Goal: Information Seeking & Learning: Learn about a topic

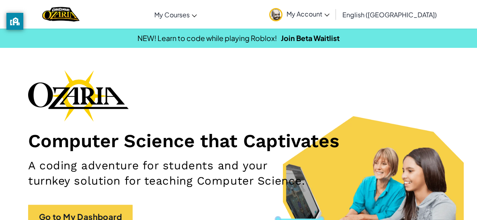
scroll to position [0, 0]
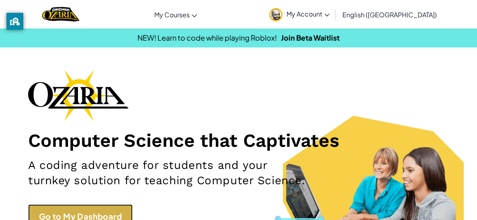
click at [45, 210] on link "Go to My Dashboard" at bounding box center [80, 216] width 104 height 24
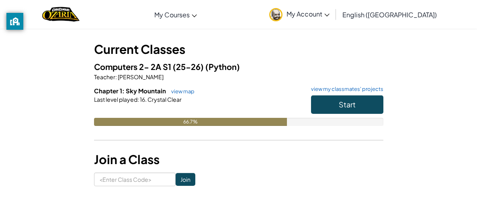
scroll to position [37, 0]
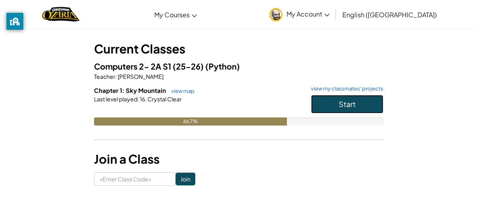
click at [337, 106] on button "Start" at bounding box center [347, 104] width 72 height 18
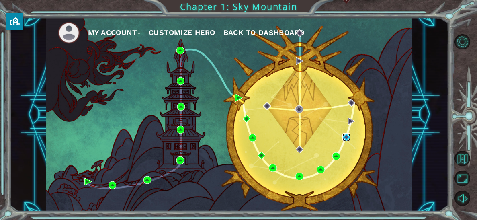
click at [350, 138] on img at bounding box center [346, 137] width 8 height 8
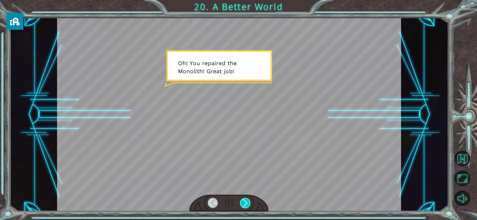
click at [243, 207] on div at bounding box center [245, 203] width 10 height 10
click at [243, 204] on div at bounding box center [245, 203] width 10 height 10
click at [244, 206] on div at bounding box center [245, 203] width 10 height 10
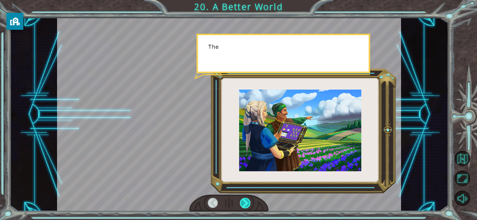
click at [244, 206] on div at bounding box center [245, 203] width 10 height 10
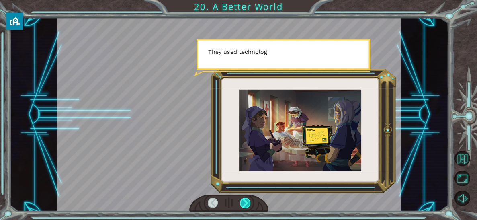
click at [244, 206] on div at bounding box center [245, 203] width 10 height 10
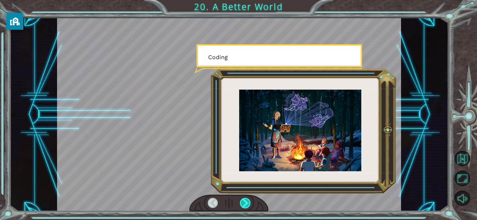
click at [244, 206] on div at bounding box center [245, 203] width 10 height 10
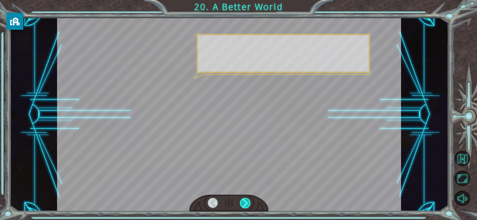
click at [244, 206] on div at bounding box center [245, 203] width 10 height 10
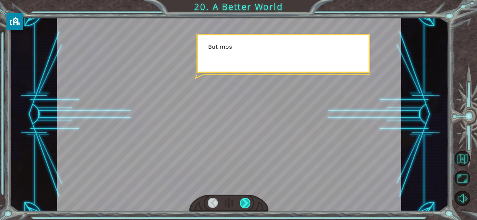
click at [244, 206] on div at bounding box center [245, 203] width 10 height 10
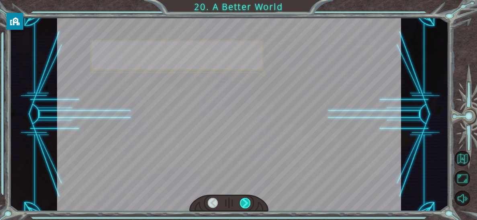
click at [244, 206] on div at bounding box center [245, 203] width 10 height 10
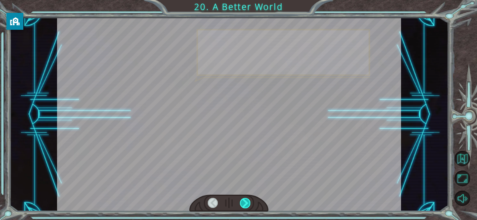
click at [244, 206] on div at bounding box center [245, 203] width 10 height 10
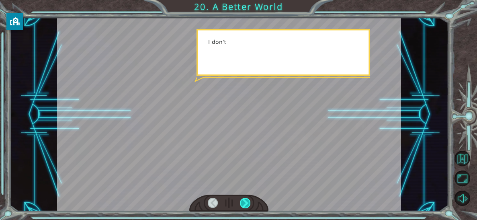
click at [244, 207] on div at bounding box center [245, 203] width 10 height 10
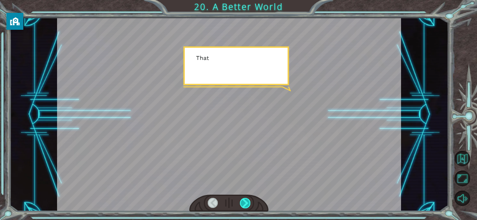
click at [245, 208] on div at bounding box center [245, 203] width 10 height 10
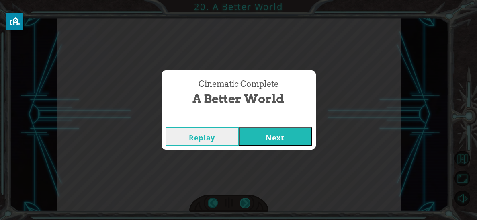
click at [246, 209] on div "Cinematic Complete A Better World Replay Next" at bounding box center [238, 110] width 477 height 220
click at [283, 139] on button "Next" at bounding box center [275, 136] width 73 height 18
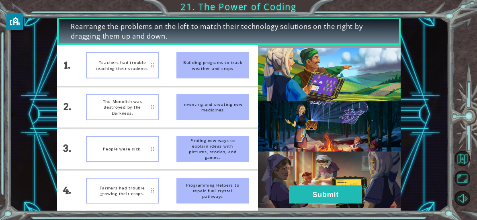
click at [227, 109] on div "Inventing and creating new medicines" at bounding box center [212, 107] width 73 height 26
click at [113, 206] on li "Farmers had trouble growing their crops." at bounding box center [122, 190] width 90 height 41
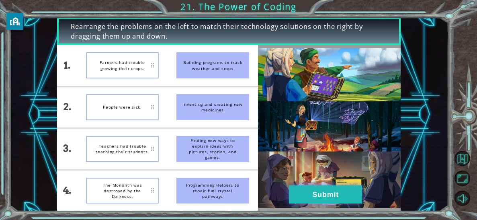
click at [322, 191] on button "Submit" at bounding box center [325, 194] width 73 height 18
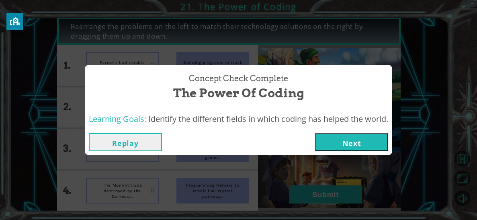
click at [388, 142] on button "Next" at bounding box center [351, 142] width 73 height 18
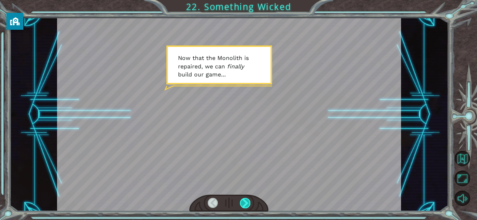
click at [247, 205] on div at bounding box center [245, 203] width 10 height 10
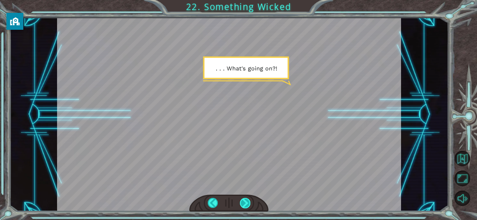
click at [247, 205] on div at bounding box center [245, 203] width 10 height 10
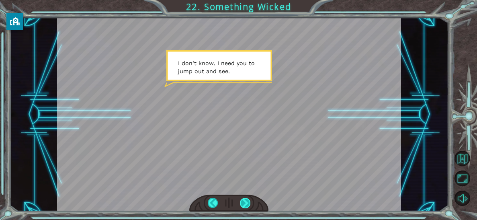
click at [246, 205] on div at bounding box center [245, 203] width 10 height 10
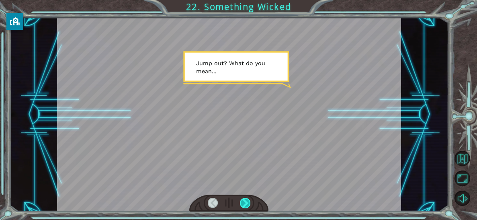
click at [246, 205] on div at bounding box center [245, 203] width 10 height 10
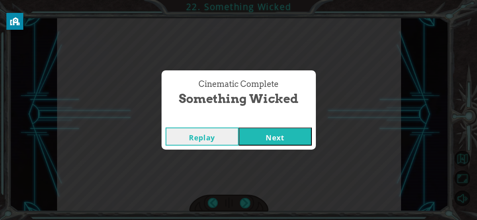
click at [255, 140] on button "Next" at bounding box center [275, 136] width 73 height 18
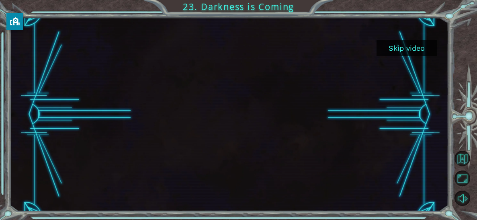
drag, startPoint x: 387, startPoint y: 49, endPoint x: 2, endPoint y: 162, distance: 401.4
click at [2, 162] on div "Skip video 23. Darkness is Coming" at bounding box center [238, 110] width 477 height 220
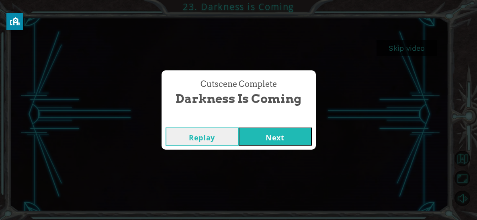
click at [273, 133] on button "Next" at bounding box center [275, 136] width 73 height 18
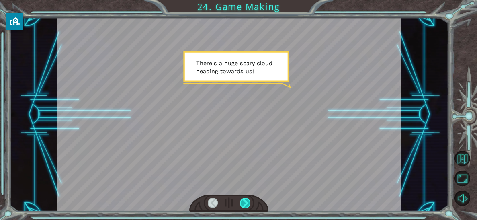
click at [248, 205] on div at bounding box center [245, 203] width 10 height 10
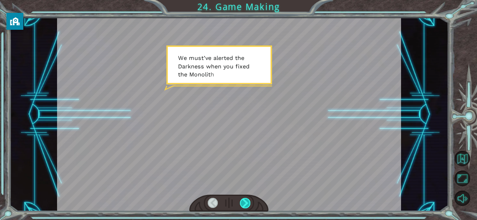
click at [248, 205] on div at bounding box center [245, 203] width 10 height 10
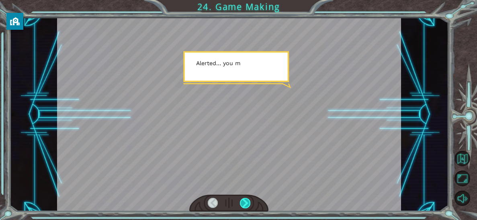
click at [248, 205] on div at bounding box center [245, 203] width 10 height 10
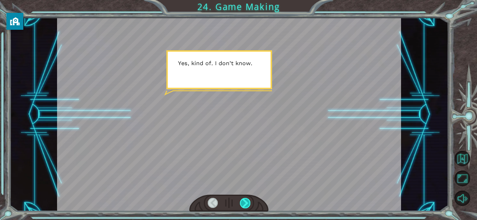
click at [248, 205] on div at bounding box center [245, 203] width 10 height 10
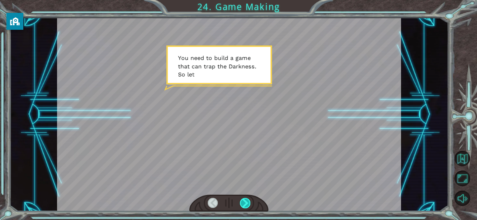
click at [248, 205] on div at bounding box center [245, 203] width 10 height 10
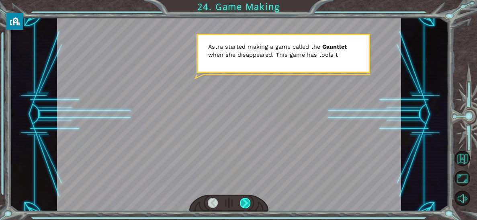
click at [248, 205] on div at bounding box center [245, 203] width 10 height 10
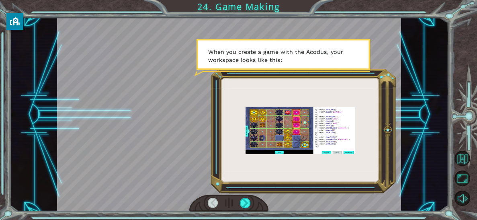
click at [240, 211] on div at bounding box center [228, 203] width 79 height 17
click at [242, 207] on div at bounding box center [245, 203] width 10 height 10
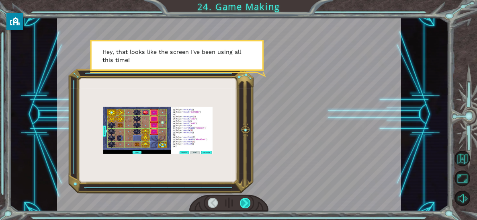
click at [243, 205] on div at bounding box center [245, 203] width 10 height 10
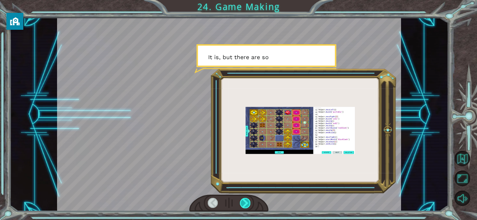
click at [243, 205] on div at bounding box center [245, 203] width 10 height 10
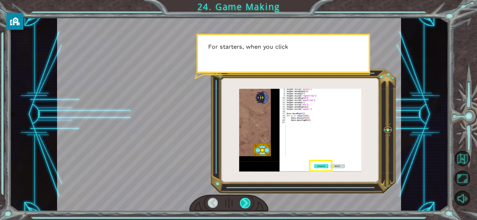
click at [243, 205] on div at bounding box center [245, 203] width 10 height 10
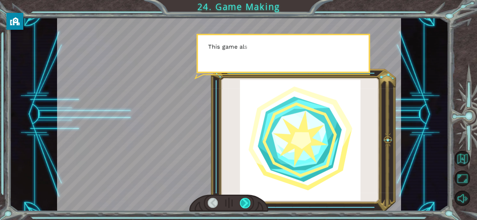
click at [243, 205] on div at bounding box center [245, 203] width 10 height 10
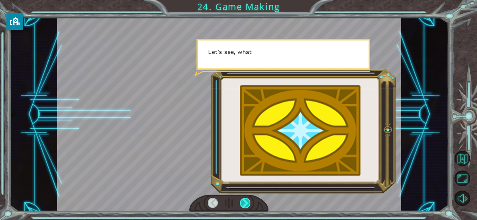
click at [243, 205] on div at bounding box center [245, 203] width 10 height 10
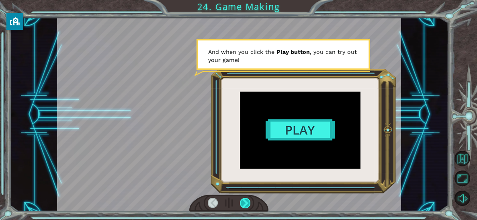
click at [243, 205] on div at bounding box center [245, 203] width 10 height 10
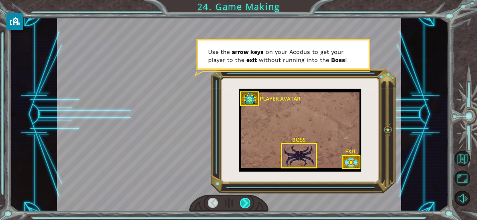
click at [243, 207] on div at bounding box center [245, 203] width 10 height 10
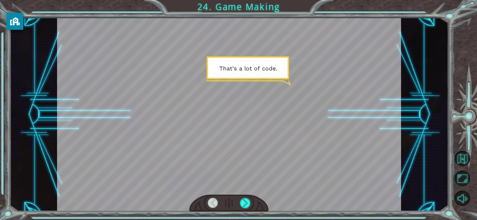
click at [305, 84] on div at bounding box center [229, 114] width 344 height 193
click at [273, 84] on div at bounding box center [229, 114] width 344 height 193
click at [238, 204] on div at bounding box center [228, 203] width 79 height 17
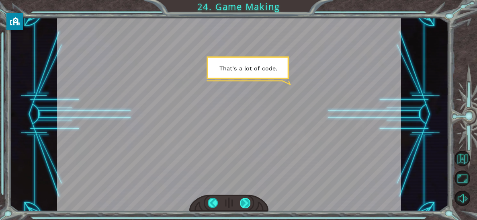
click at [242, 204] on div at bounding box center [245, 203] width 10 height 10
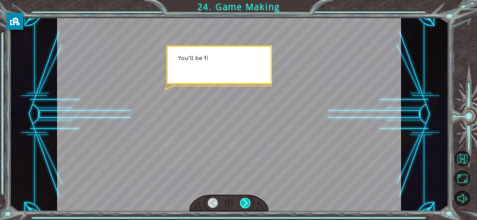
click at [242, 204] on div at bounding box center [245, 203] width 10 height 10
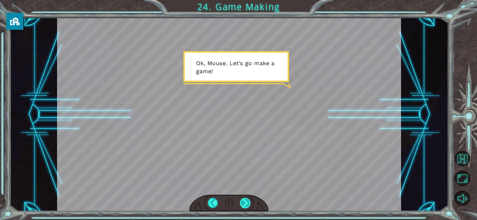
click at [242, 204] on div at bounding box center [245, 203] width 10 height 10
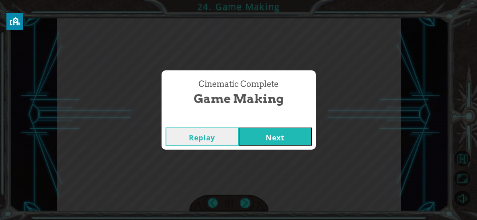
click at [266, 143] on button "Next" at bounding box center [275, 136] width 73 height 18
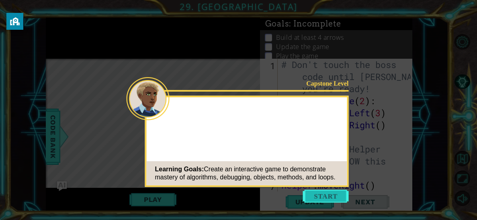
click at [322, 197] on button "Start" at bounding box center [326, 196] width 46 height 13
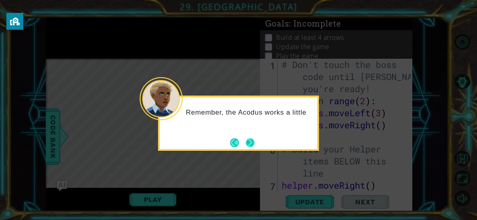
click at [253, 142] on button "Next" at bounding box center [250, 142] width 9 height 9
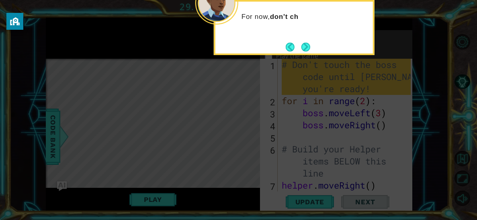
click at [300, 55] on div "For now, don't ch" at bounding box center [294, 27] width 161 height 55
click at [305, 51] on button "Next" at bounding box center [305, 47] width 9 height 9
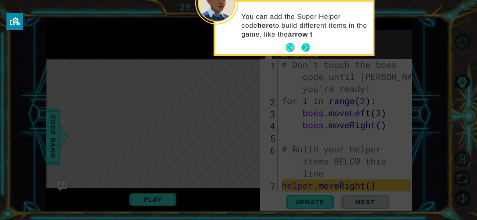
click at [305, 50] on button "Next" at bounding box center [305, 47] width 9 height 9
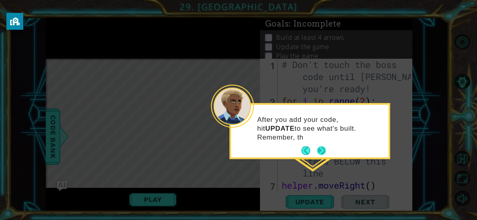
click at [323, 146] on button "Next" at bounding box center [321, 150] width 9 height 9
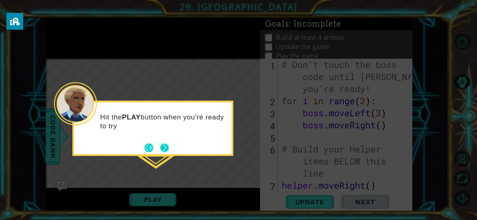
click at [166, 151] on button "Next" at bounding box center [164, 147] width 9 height 9
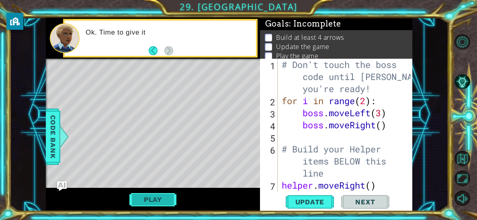
click at [156, 199] on button "Play" at bounding box center [152, 199] width 47 height 15
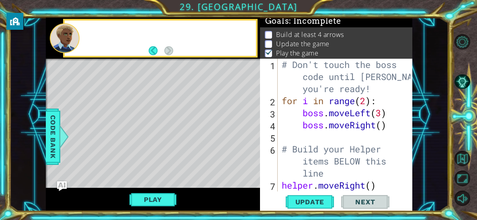
click at [100, 82] on div "Level Map" at bounding box center [231, 177] width 371 height 237
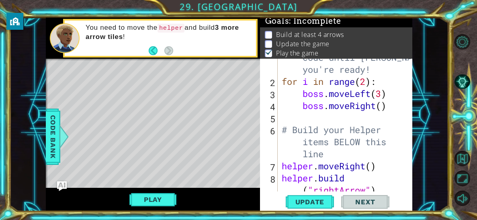
scroll to position [0, 0]
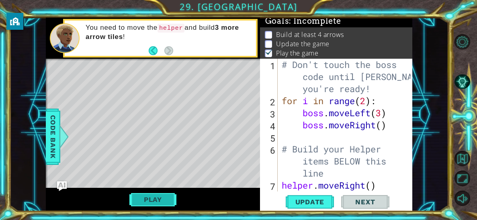
click at [171, 197] on button "Play" at bounding box center [152, 199] width 47 height 15
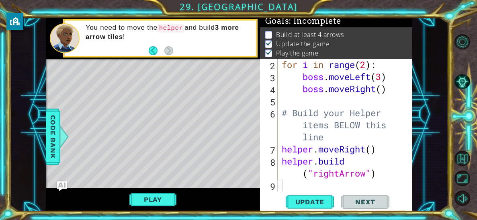
scroll to position [36, 0]
type textarea "helper.moveRight()"
click at [371, 147] on div "for i in range ( 2 ) : boss . moveLeft ( 3 ) boss . moveRight ( ) # Build your …" at bounding box center [347, 137] width 135 height 157
click at [284, 186] on div "for i in range ( 2 ) : boss . moveLeft ( 3 ) boss . moveRight ( ) # Build your …" at bounding box center [347, 137] width 135 height 157
drag, startPoint x: 387, startPoint y: 175, endPoint x: 383, endPoint y: 201, distance: 26.5
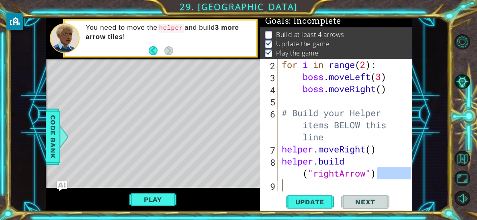
click at [383, 201] on div "2 3 4 5 6 7 8 9 for i in range ( 2 ) : boss . moveLeft ( 3 ) boss . moveRight (…" at bounding box center [336, 135] width 152 height 152
type textarea "[DOMAIN_NAME]("rightArrow")"
click at [387, 193] on div "[DOMAIN_NAME]("rightArrow") 2 3 4 5 6 7 8 9 for i in range ( 2 ) : boss . moveL…" at bounding box center [336, 135] width 152 height 152
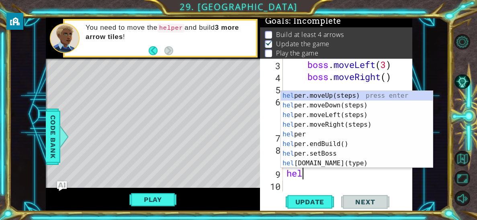
scroll to position [0, 0]
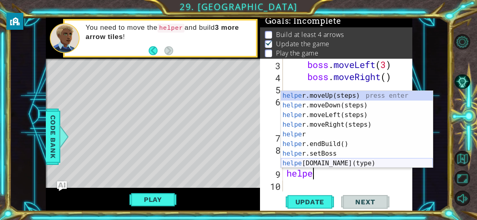
click at [338, 166] on div "helpe [PERSON_NAME]moveUp(steps) press enter helpe r.moveDown(steps) press ente…" at bounding box center [357, 139] width 152 height 96
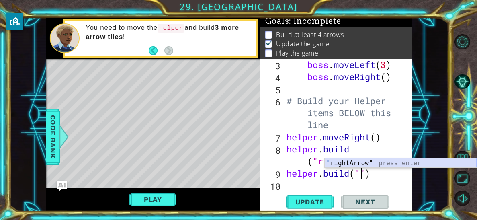
click at [392, 161] on div "" rightArrow" press enter" at bounding box center [401, 172] width 152 height 29
type textarea "[DOMAIN_NAME]("rightArrow")"
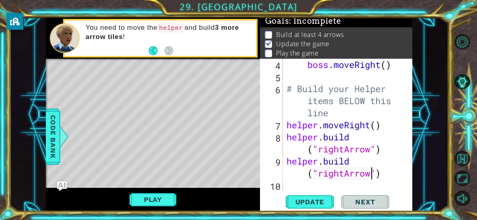
click at [295, 187] on div "boss . moveRight ( ) # Build your Helper items BELOW this line helper . moveRig…" at bounding box center [350, 137] width 130 height 157
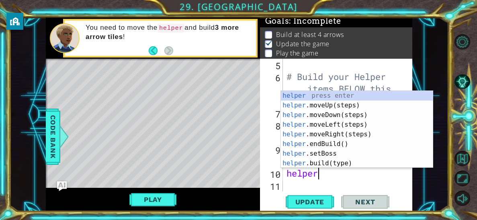
scroll to position [0, 1]
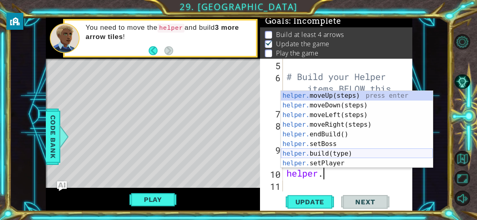
click at [306, 152] on div "helper. moveUp(steps) press enter helper. moveDown(steps) press enter helper. m…" at bounding box center [357, 139] width 152 height 96
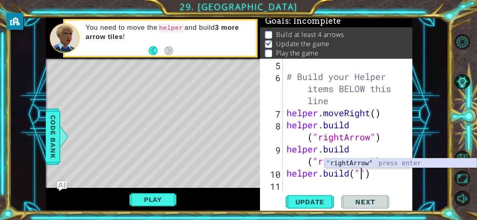
type textarea "[DOMAIN_NAME]("rightArrow")"
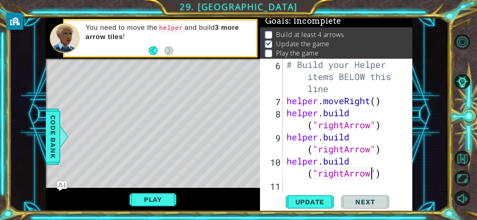
scroll to position [84, 0]
click at [309, 191] on div "# Build your Helper items BELOW this line helper . moveRight ( ) helper . build…" at bounding box center [350, 149] width 130 height 181
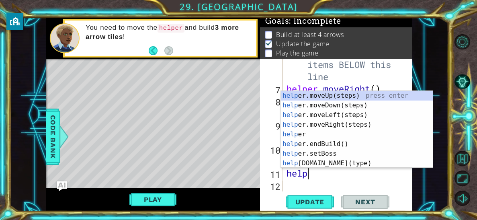
scroll to position [0, 0]
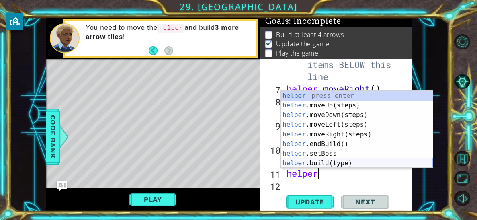
click at [344, 165] on div "helper press enter helper .moveUp(steps) press enter helper .moveDown(steps) pr…" at bounding box center [357, 139] width 152 height 96
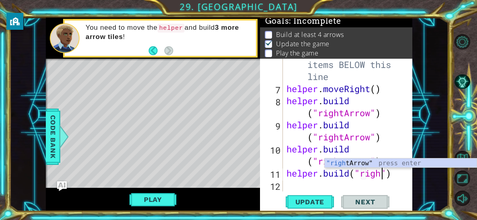
scroll to position [0, 4]
click at [354, 167] on div ""right Arrow" press enter" at bounding box center [401, 172] width 152 height 29
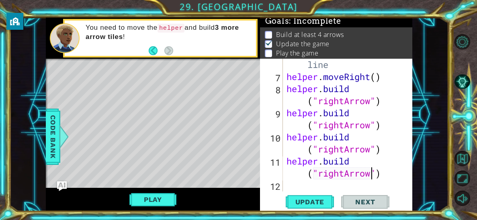
scroll to position [108, 0]
click at [147, 195] on button "Play" at bounding box center [152, 199] width 47 height 15
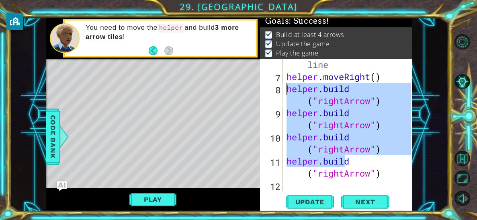
drag, startPoint x: 387, startPoint y: 167, endPoint x: 289, endPoint y: 86, distance: 127.9
click at [289, 86] on div "# Build your Helper items BELOW this line helper . moveRight ( ) helper . build…" at bounding box center [350, 125] width 130 height 181
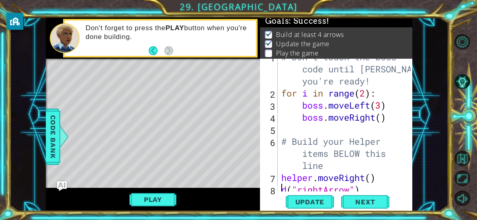
scroll to position [24, 0]
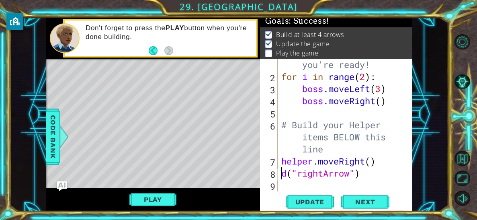
click at [286, 174] on div "# Don't touch the boss code until [PERSON_NAME] says you're ready! for i in ran…" at bounding box center [347, 125] width 135 height 181
type textarea "("rightArrow")"
drag, startPoint x: 367, startPoint y: 173, endPoint x: 284, endPoint y: 173, distance: 83.2
click at [284, 173] on div "# Don't touch the boss code until [PERSON_NAME] says you're ready! for i in ran…" at bounding box center [347, 125] width 135 height 181
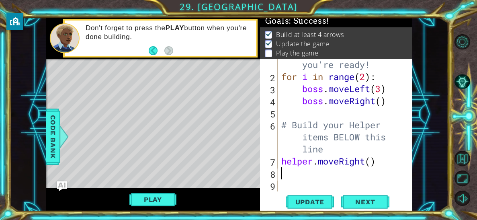
type textarea "he"
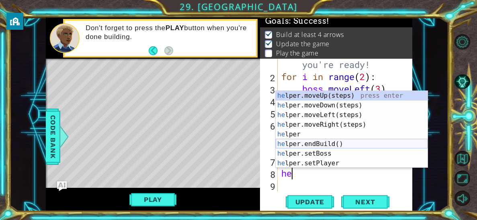
click at [339, 144] on div "he lper.moveUp(steps) press enter he lper.moveDown(steps) press enter he lper.m…" at bounding box center [352, 139] width 152 height 96
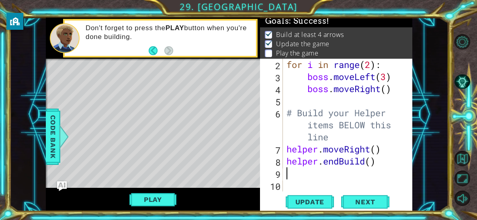
scroll to position [36, 0]
click at [376, 165] on div "for i in range ( 2 ) : boss . moveLeft ( 3 ) boss . moveRight ( ) # Build your …" at bounding box center [350, 137] width 130 height 157
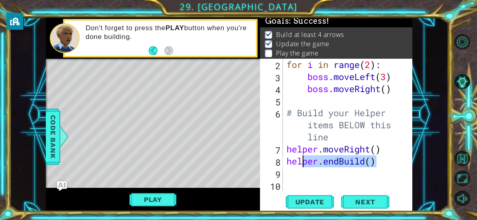
drag, startPoint x: 376, startPoint y: 165, endPoint x: 301, endPoint y: 164, distance: 74.8
click at [301, 164] on div "for i in range ( 2 ) : boss . moveLeft ( 3 ) boss . moveRight ( ) # Build your …" at bounding box center [350, 137] width 130 height 157
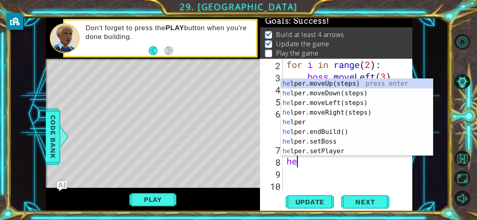
type textarea "h"
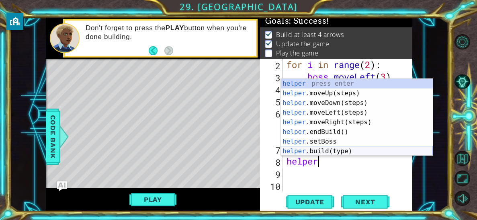
click at [350, 149] on div "helper press enter helper .moveUp(steps) press enter helper .moveDown(steps) pr…" at bounding box center [357, 127] width 152 height 96
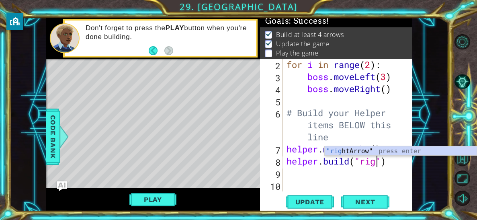
scroll to position [0, 4]
click at [358, 155] on div ""right Arrow" press enter" at bounding box center [401, 160] width 152 height 29
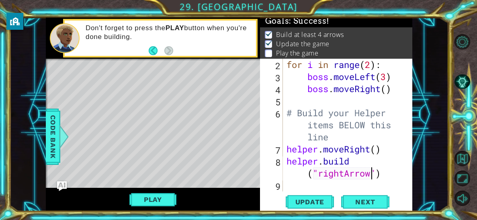
click at [294, 141] on div "for i in range ( 2 ) : boss . moveLeft ( 3 ) boss . moveRight ( ) # Build your …" at bounding box center [350, 137] width 130 height 157
type textarea "# Build your Helper items BELOW this line"
click at [286, 142] on div "for i in range ( 2 ) : boss . moveLeft ( 3 ) boss . moveRight ( ) # Build your …" at bounding box center [350, 137] width 130 height 157
click at [350, 141] on div "for i in range ( 2 ) : boss . moveLeft ( 3 ) boss . moveRight ( ) # Build your …" at bounding box center [350, 137] width 130 height 157
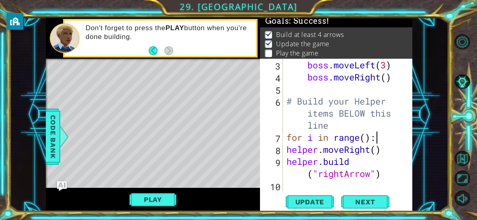
scroll to position [53, 0]
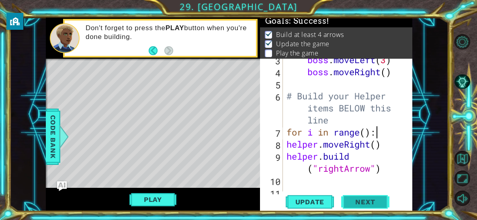
type textarea "for i in range():"
click at [359, 199] on span "Next" at bounding box center [365, 202] width 36 height 8
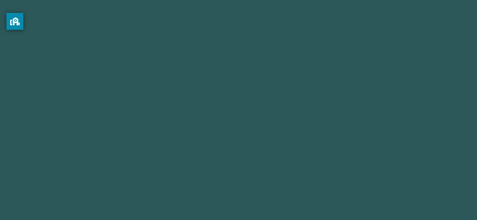
click at [162, 195] on body "Information on this screen can be visible to the school to help keep you secure…" at bounding box center [238, 110] width 477 height 220
